Goal: Information Seeking & Learning: Learn about a topic

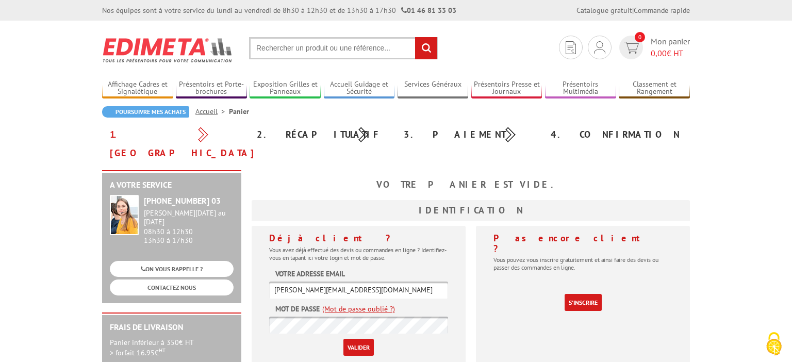
type input "[PERSON_NAME][EMAIL_ADDRESS][DOMAIN_NAME]"
click at [359, 339] on input "Valider" at bounding box center [359, 347] width 30 height 17
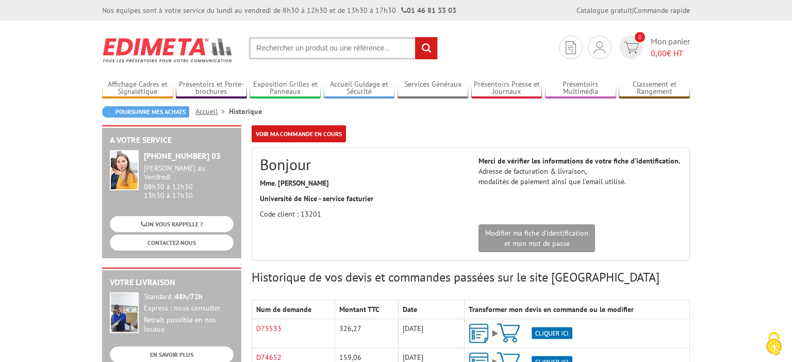
click at [176, 44] on img at bounding box center [168, 50] width 132 height 38
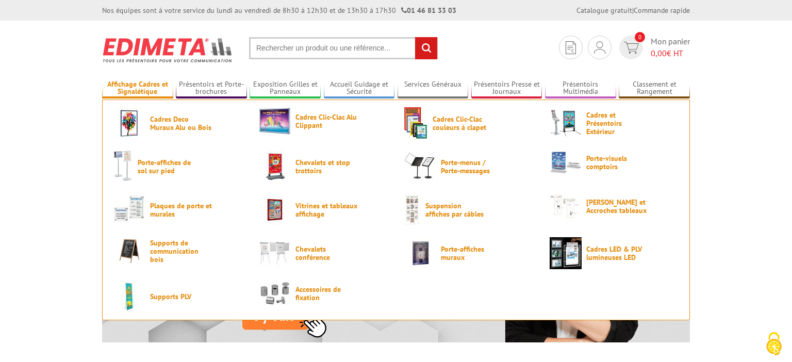
click at [128, 90] on link "Affichage Cadres et Signalétique" at bounding box center [137, 88] width 71 height 17
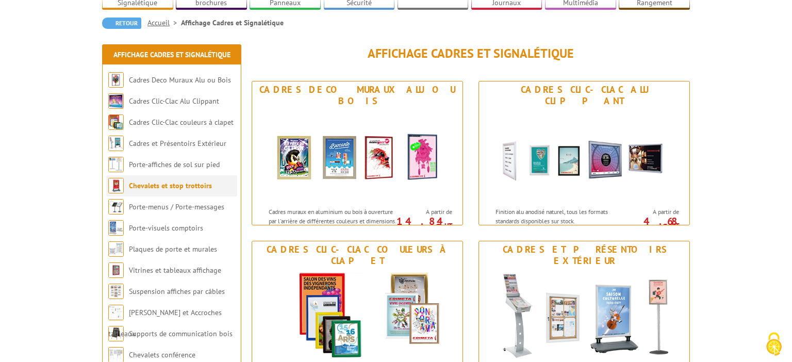
scroll to position [109, 0]
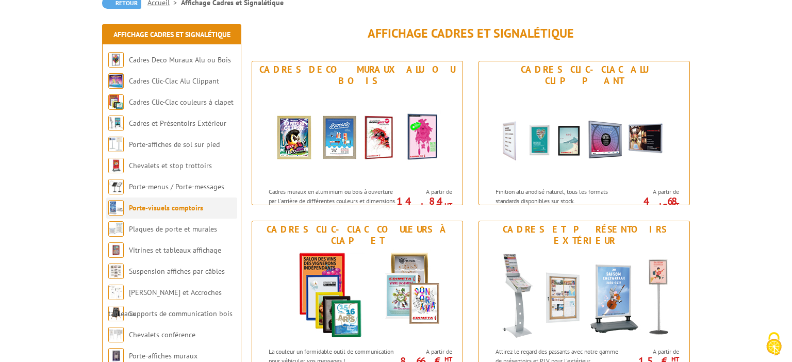
click at [160, 210] on link "Porte-visuels comptoirs" at bounding box center [166, 207] width 74 height 9
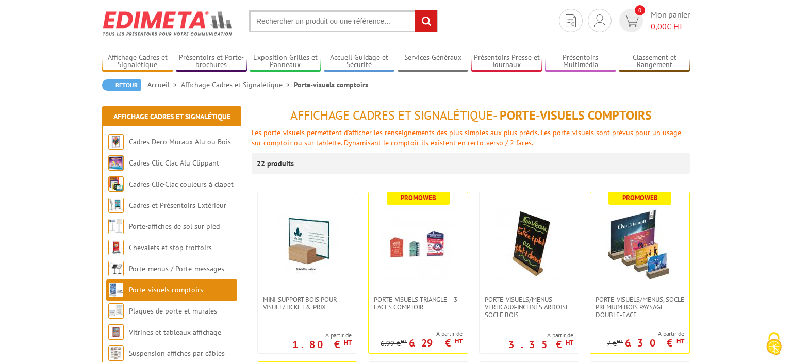
scroll to position [54, 0]
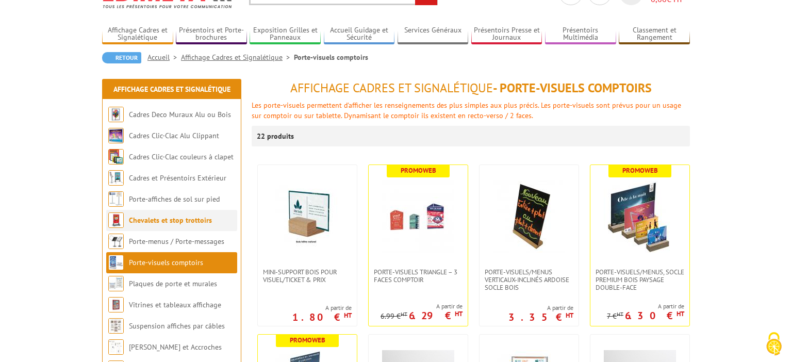
click at [160, 217] on link "Chevalets et stop trottoirs" at bounding box center [170, 220] width 83 height 9
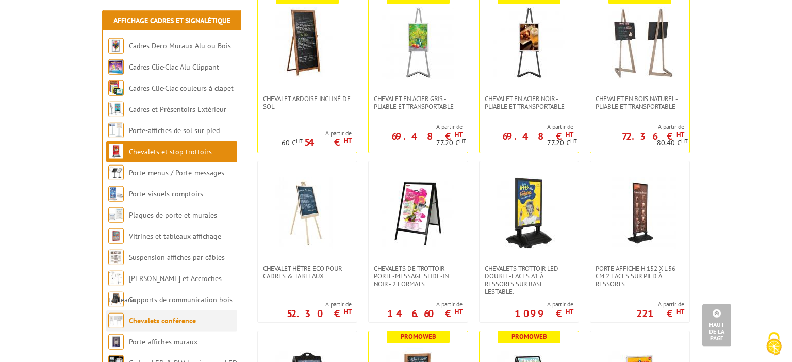
scroll to position [272, 0]
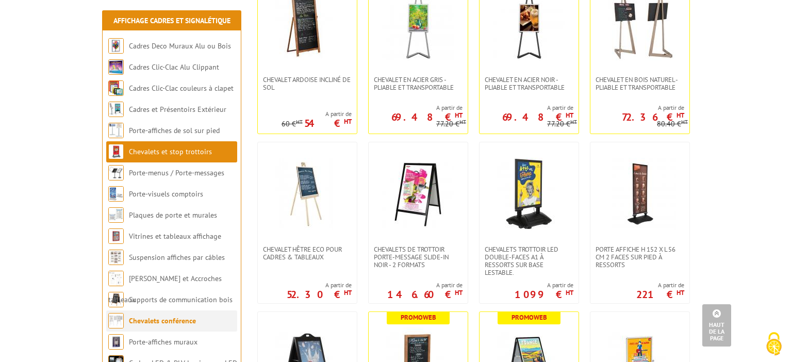
click at [168, 324] on link "Chevalets conférence" at bounding box center [162, 320] width 67 height 9
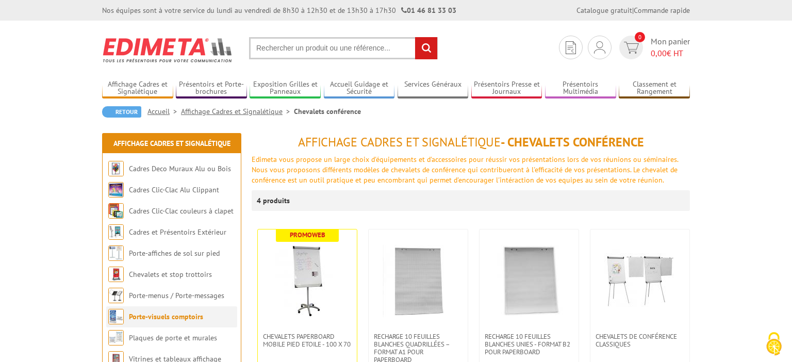
click at [164, 324] on li "Porte-visuels comptoirs" at bounding box center [171, 316] width 131 height 21
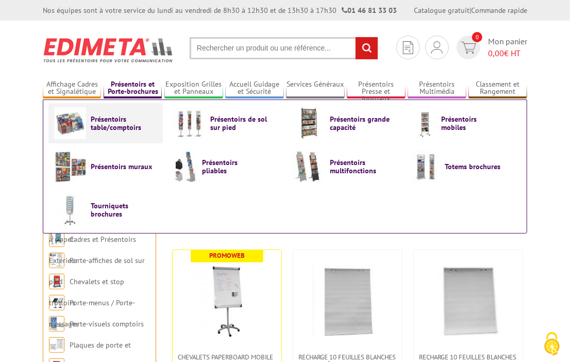
click at [112, 123] on span "Présentoirs table/comptoirs" at bounding box center [122, 123] width 62 height 17
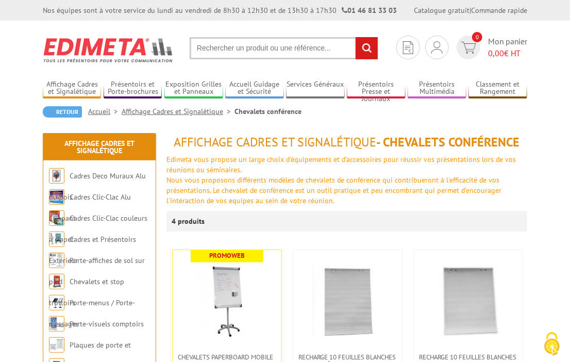
click at [61, 50] on img at bounding box center [109, 50] width 132 height 38
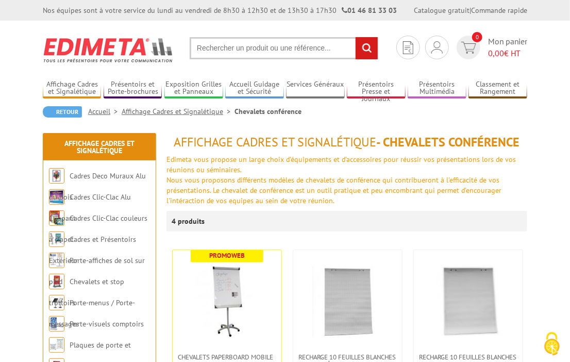
click at [85, 50] on img at bounding box center [109, 50] width 132 height 38
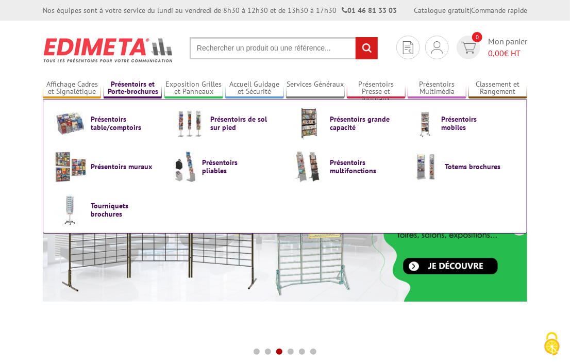
click at [125, 88] on link "Présentoirs et Porte-brochures" at bounding box center [133, 88] width 58 height 17
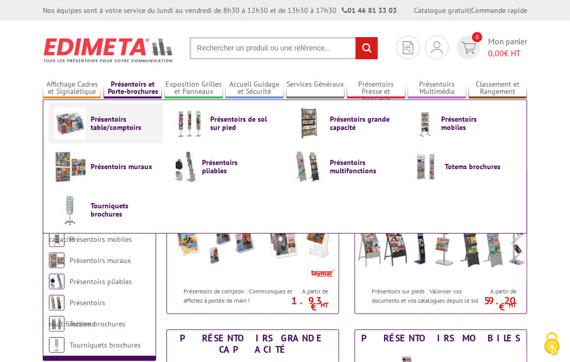
click at [112, 125] on span "Présentoirs table/comptoirs" at bounding box center [122, 123] width 62 height 17
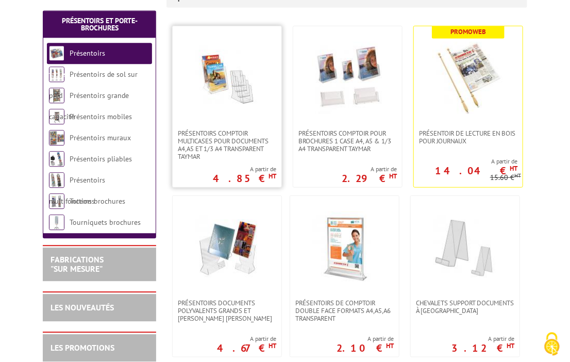
scroll to position [272, 0]
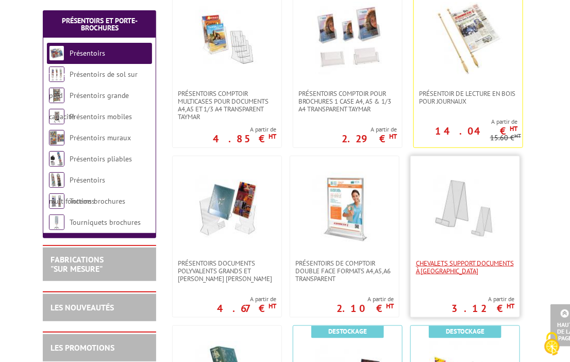
click at [472, 260] on span "CHEVALETS SUPPORT DOCUMENTS À [GEOGRAPHIC_DATA]" at bounding box center [465, 266] width 99 height 15
